Goal: Participate in discussion

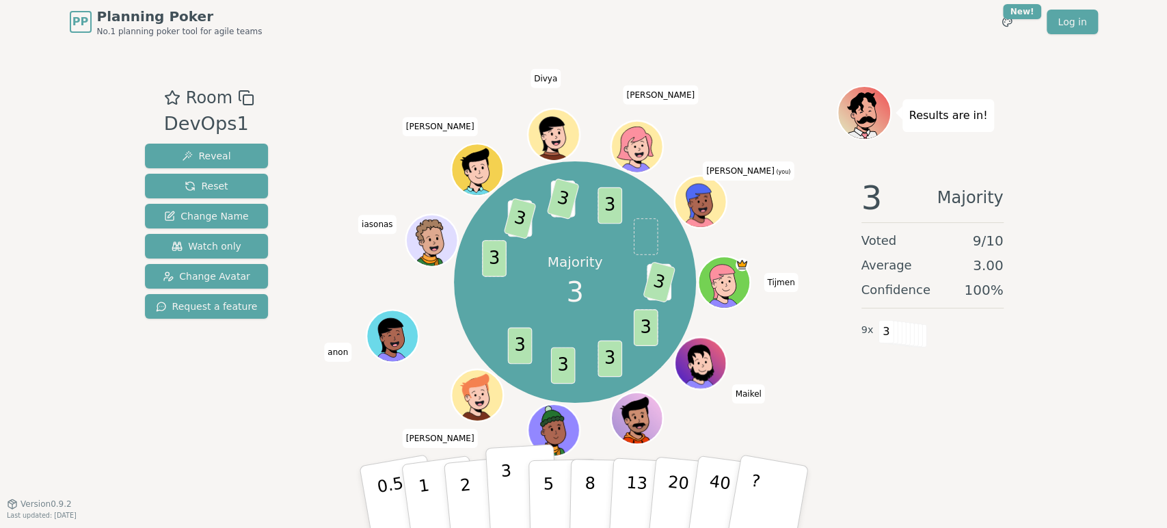
click at [495, 484] on button "3" at bounding box center [522, 497] width 74 height 107
click at [1005, 456] on div "Results are in! 3 Consensus Voted 10 / 10 Average 3.00 Confidence 100 % 10 x 3" at bounding box center [931, 273] width 191 height 376
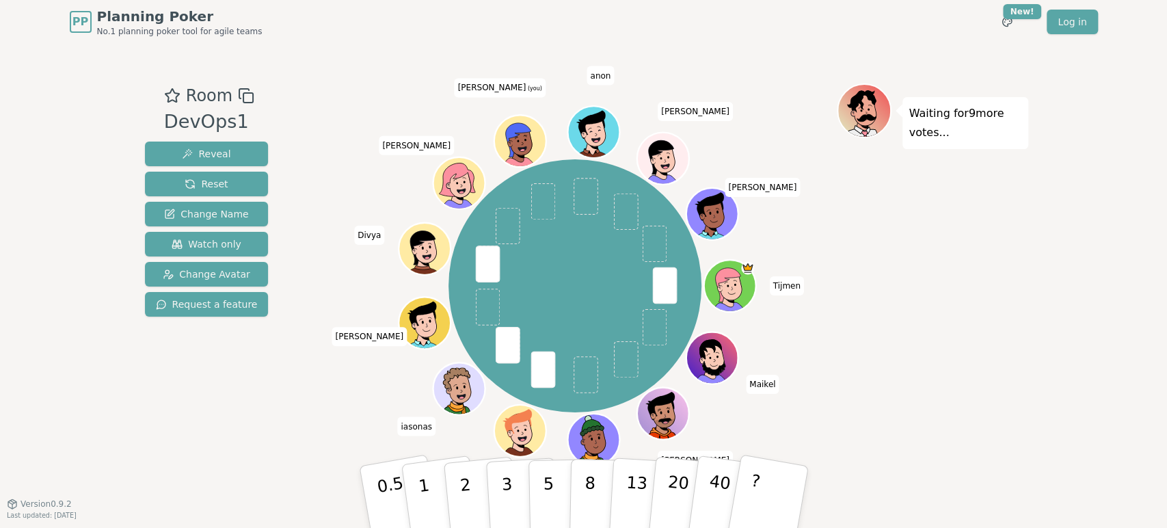
click at [1017, 343] on div "Waiting for 9 more votes..." at bounding box center [931, 273] width 191 height 380
click at [541, 486] on button "5" at bounding box center [563, 497] width 70 height 104
click at [948, 368] on div "Waiting for 8 more votes..." at bounding box center [931, 273] width 191 height 380
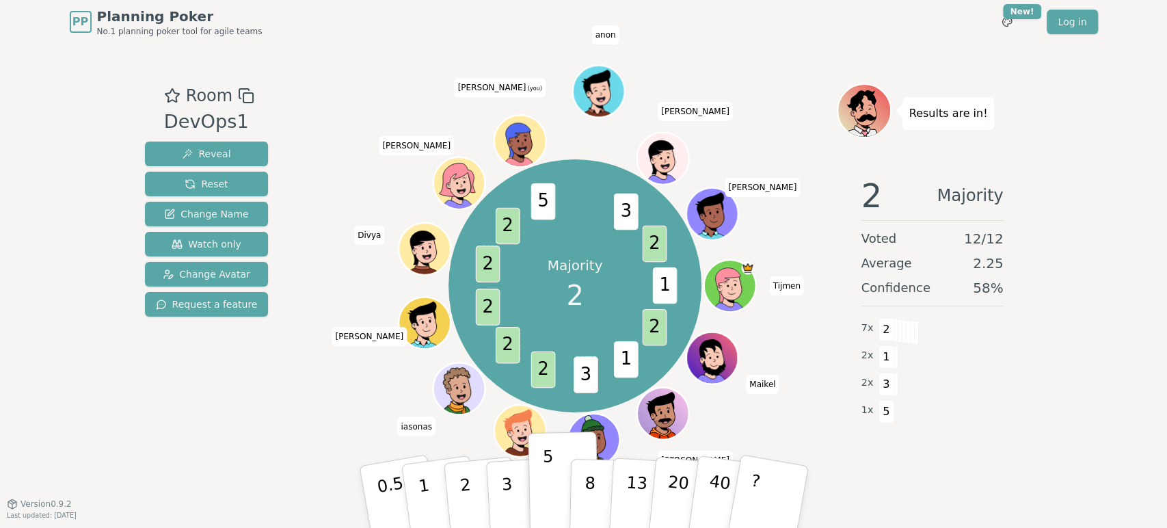
click at [1026, 376] on div "2 Majority Voted 12 / 12 Average 2.25 Confidence 58 % 7 x 2 2 x 1 2 x 3 1 x 5" at bounding box center [931, 301] width 191 height 273
click at [503, 474] on p "3" at bounding box center [507, 498] width 15 height 74
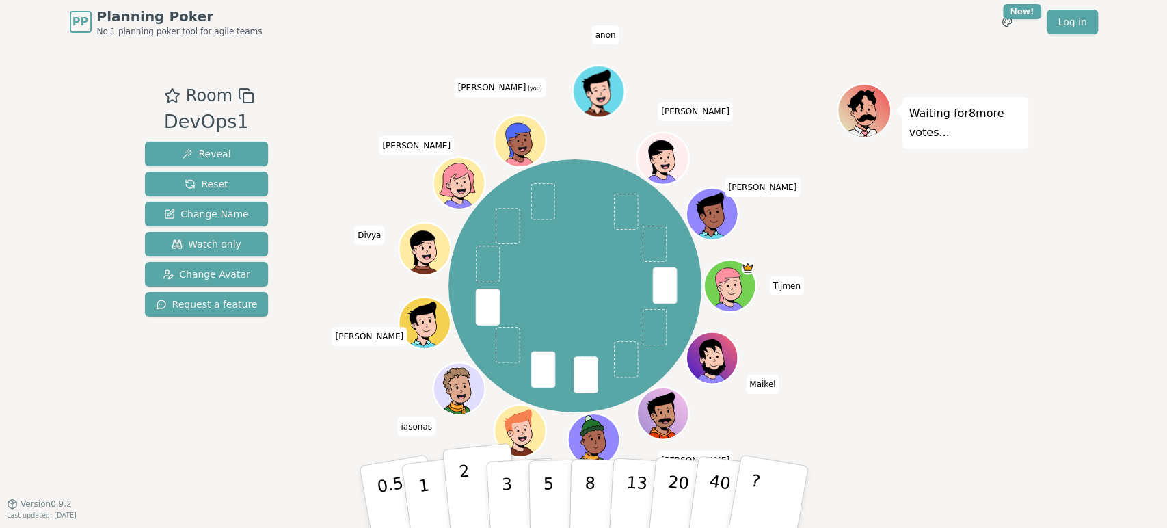
click at [461, 487] on p "2" at bounding box center [466, 498] width 18 height 74
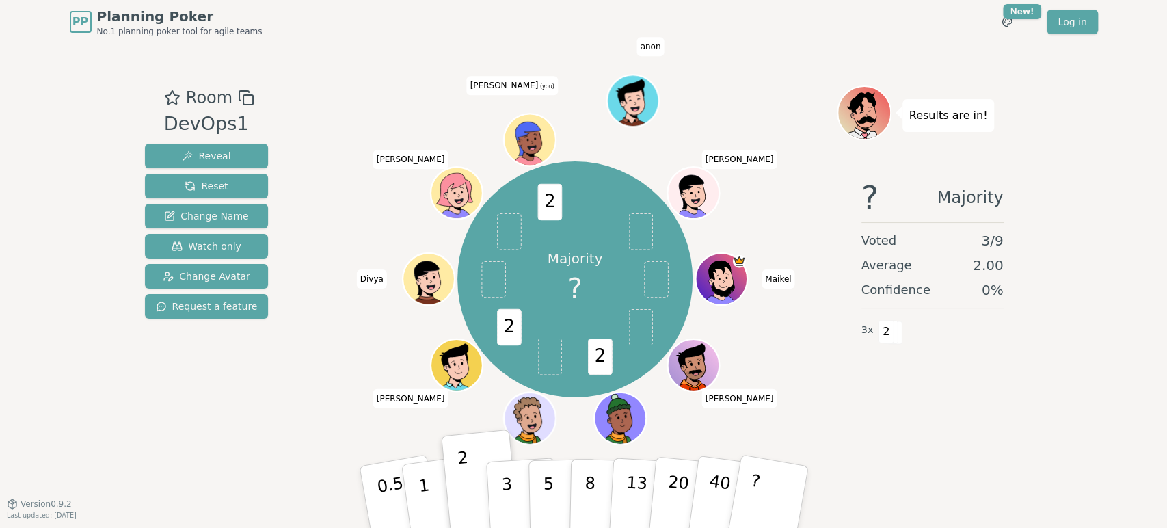
click at [935, 383] on div "? Majority Voted 3 / 9 Average 2.00 Confidence 0 % 3 x 2" at bounding box center [931, 303] width 191 height 273
